Goal: Navigation & Orientation: Find specific page/section

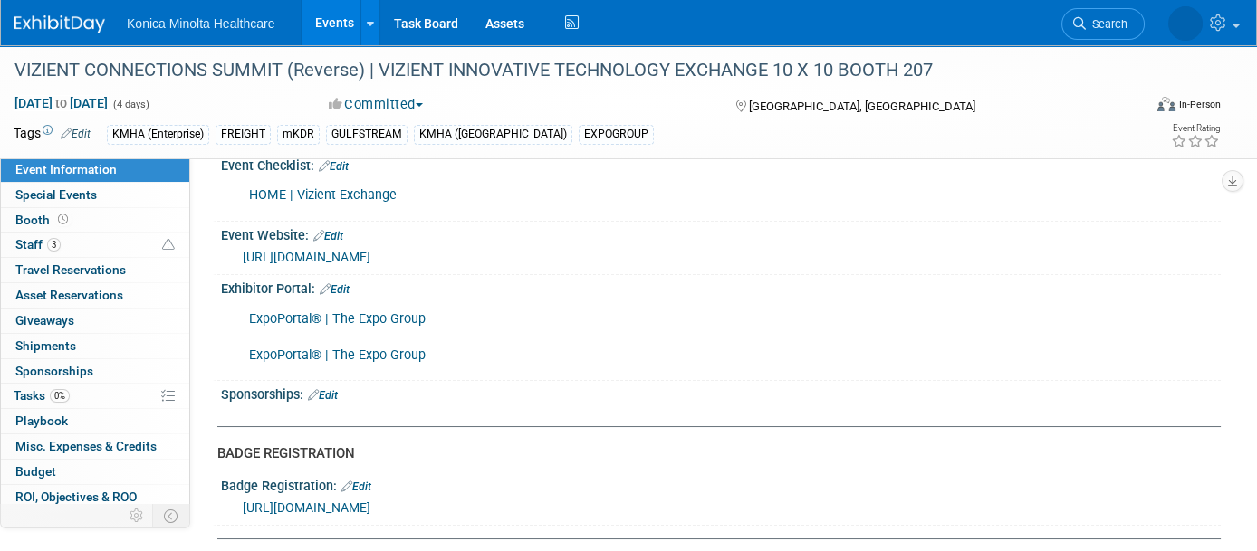
click at [349, 31] on link "Events" at bounding box center [334, 22] width 66 height 45
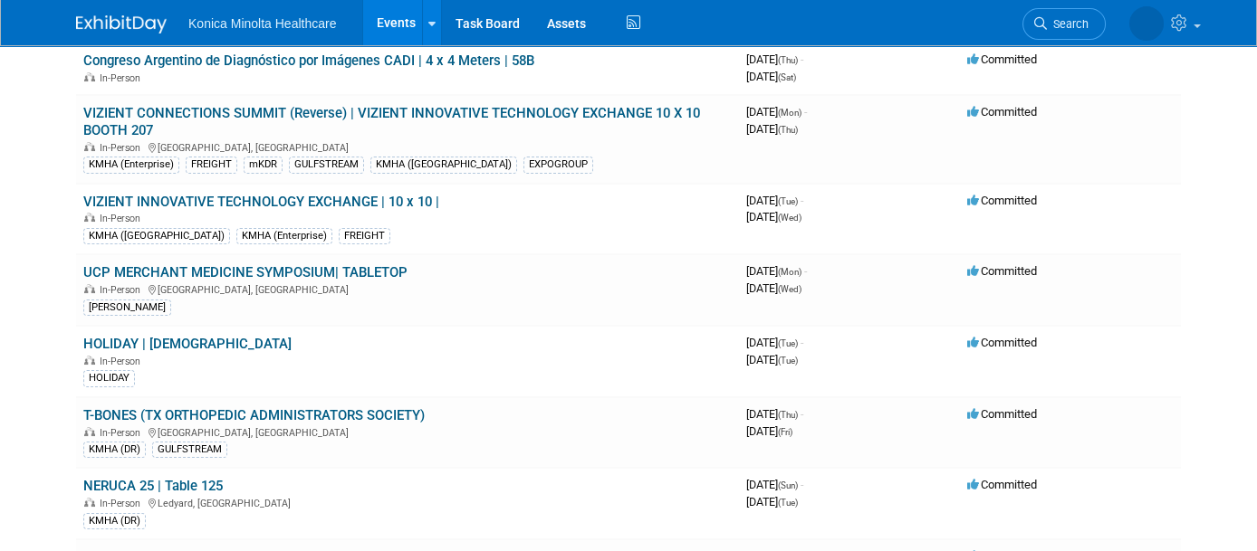
scroll to position [226, 0]
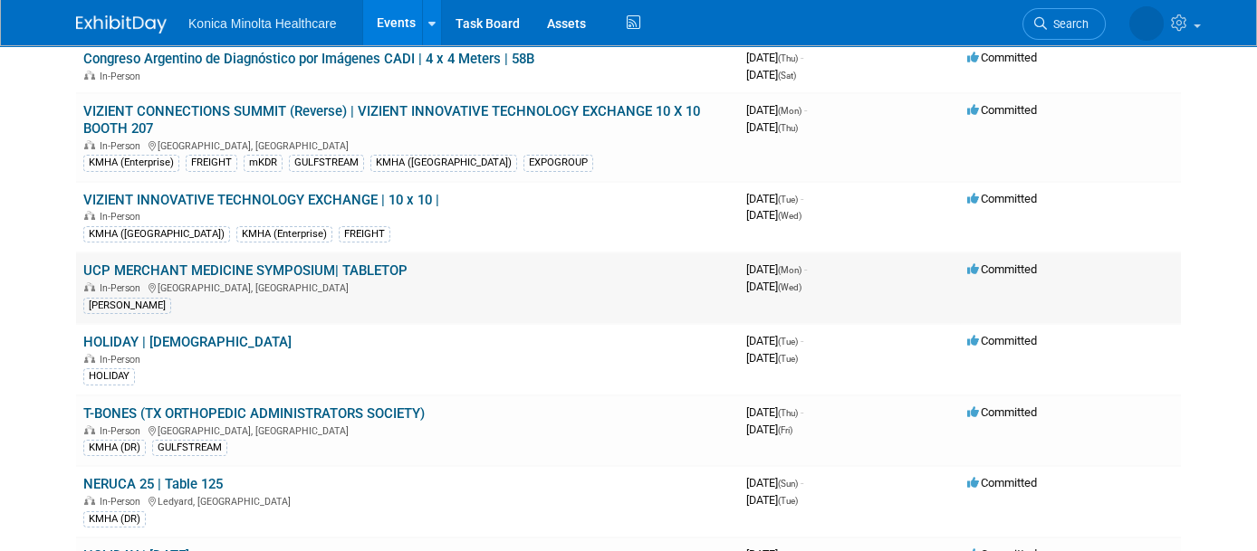
click at [286, 263] on link "UCP MERCHANT MEDICINE SYMPOSIUM| TABLETOP" at bounding box center [245, 271] width 324 height 16
